Goal: Task Accomplishment & Management: Use online tool/utility

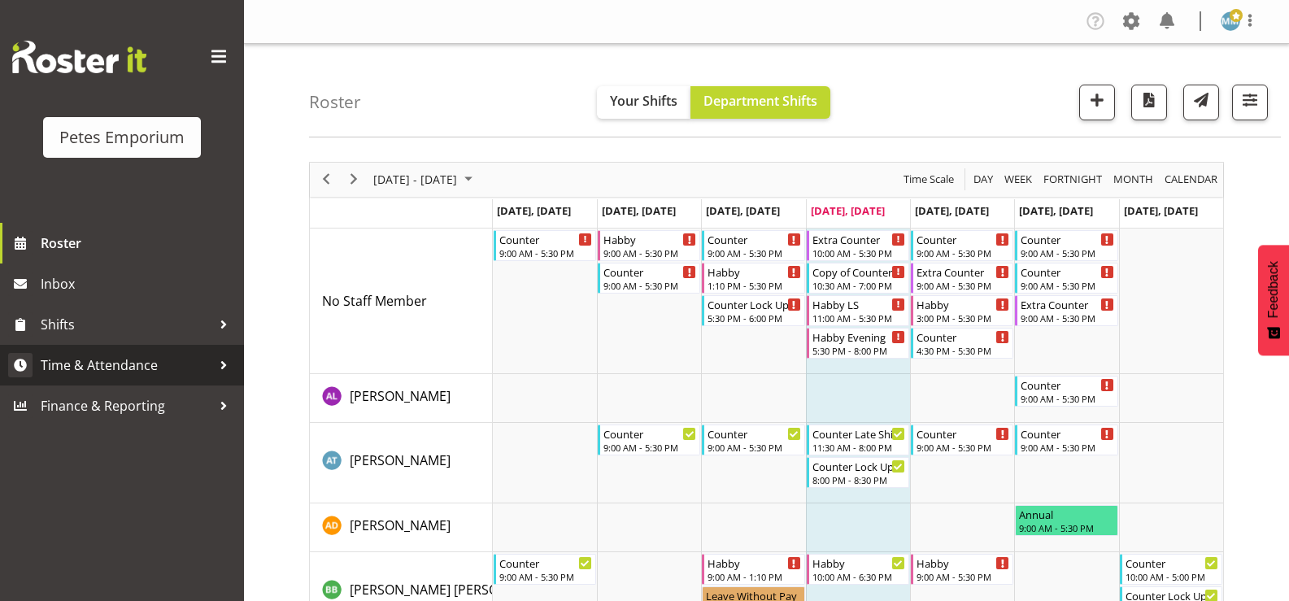
click at [167, 368] on span "Time & Attendance" at bounding box center [126, 365] width 171 height 24
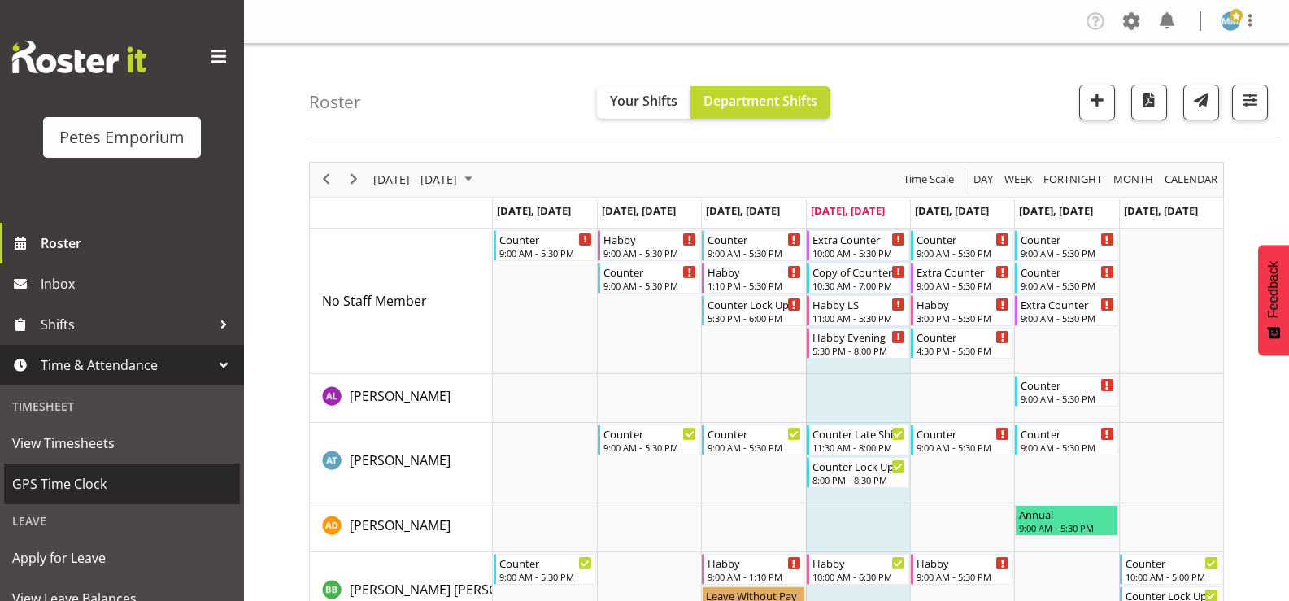
click at [102, 478] on span "GPS Time Clock" at bounding box center [121, 484] width 219 height 24
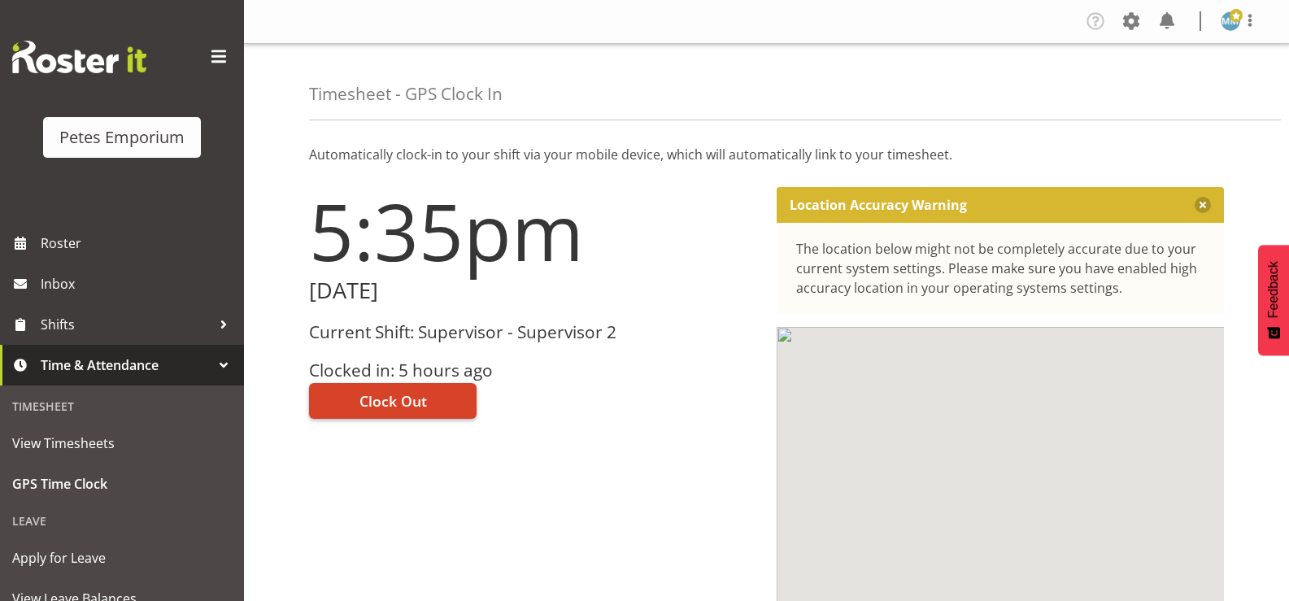
click at [397, 393] on span "Clock Out" at bounding box center [392, 400] width 67 height 21
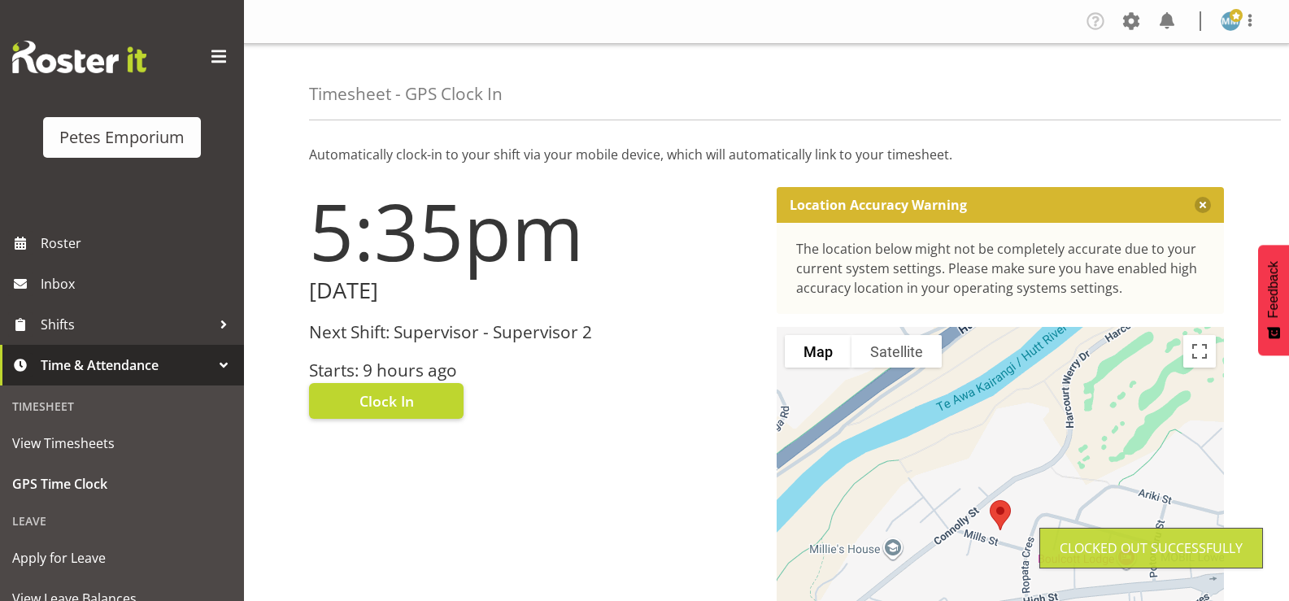
click at [1237, 29] on figure at bounding box center [1230, 21] width 20 height 20
click at [1163, 89] on link "Log Out" at bounding box center [1181, 85] width 156 height 29
